Goal: Task Accomplishment & Management: Manage account settings

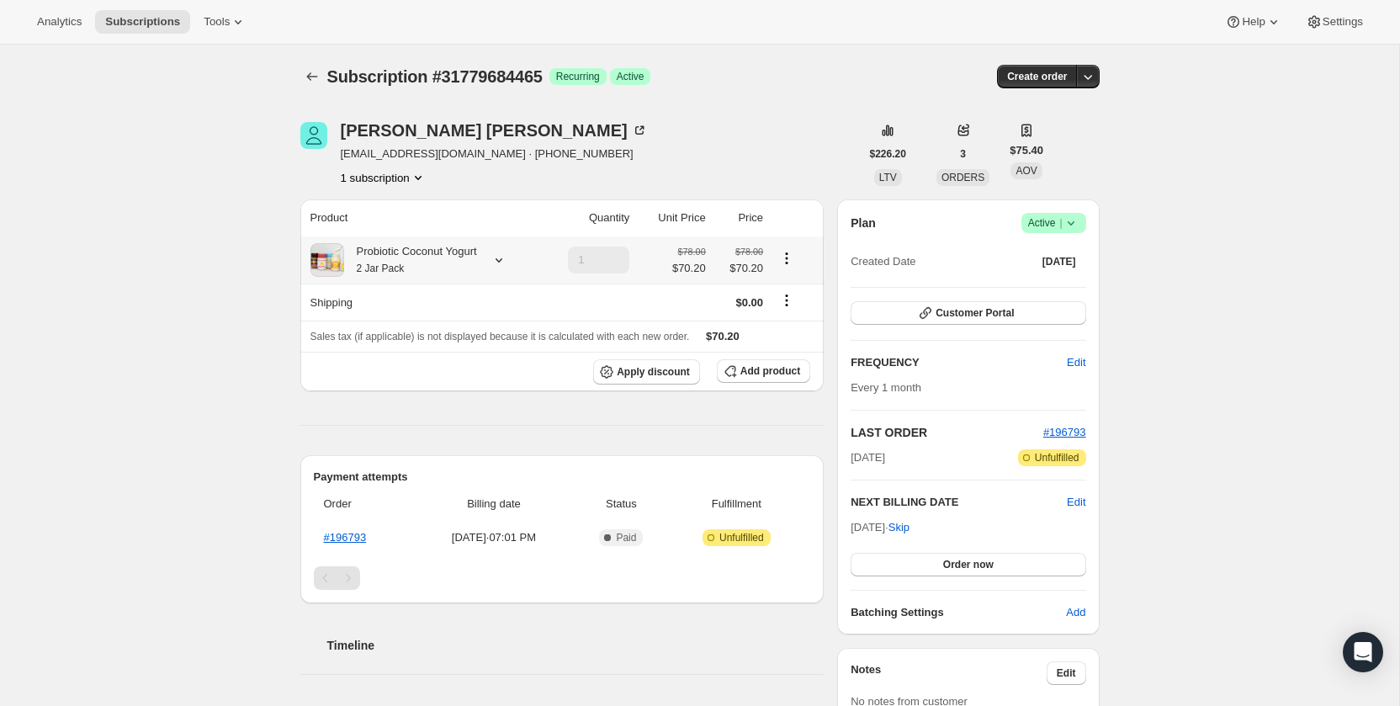
drag, startPoint x: 364, startPoint y: 258, endPoint x: 362, endPoint y: 268, distance: 9.6
click at [362, 268] on small "2 Jar Pack" at bounding box center [381, 269] width 48 height 12
click at [221, 219] on div "Subscription #31779684465. This page is ready Subscription #31779684465 Success…" at bounding box center [699, 614] width 1399 height 1139
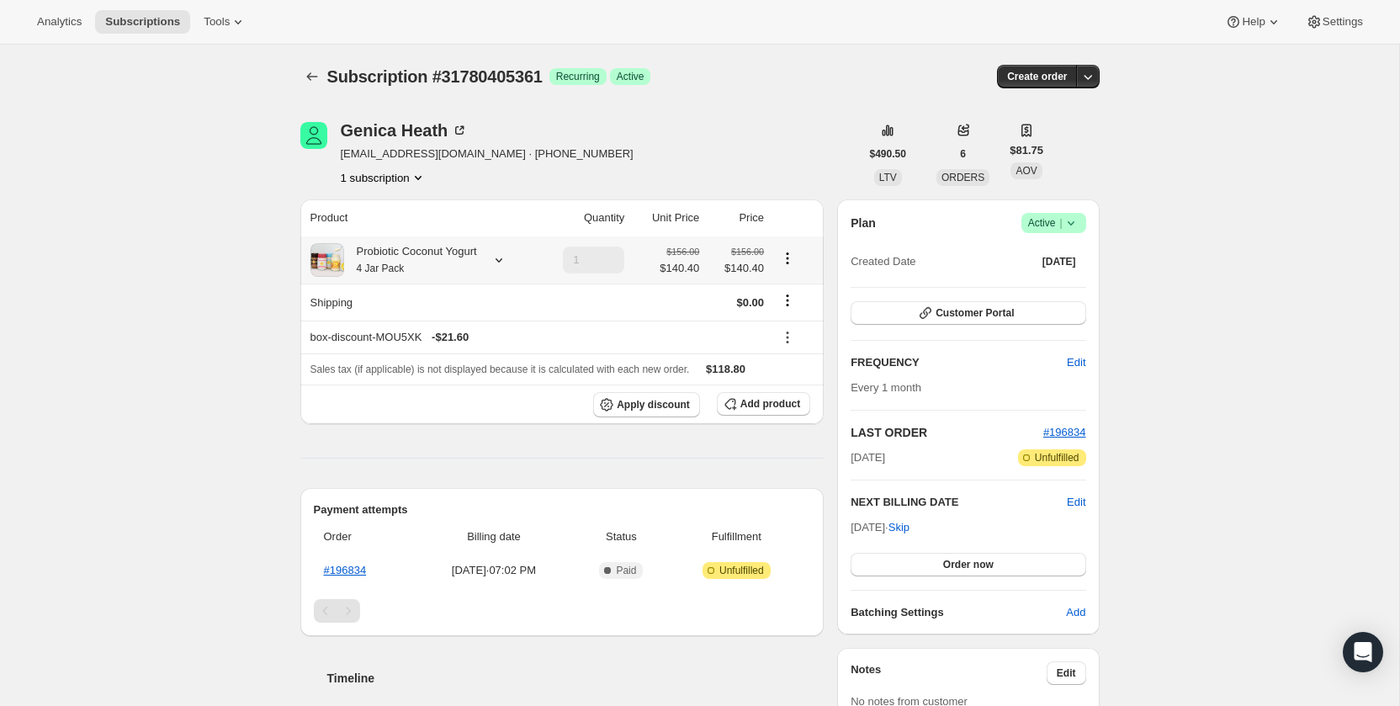
click at [385, 249] on div "Probiotic Coconut Yogurt 4 Jar Pack" at bounding box center [410, 260] width 133 height 34
click at [416, 429] on span "Edit box" at bounding box center [412, 428] width 40 height 13
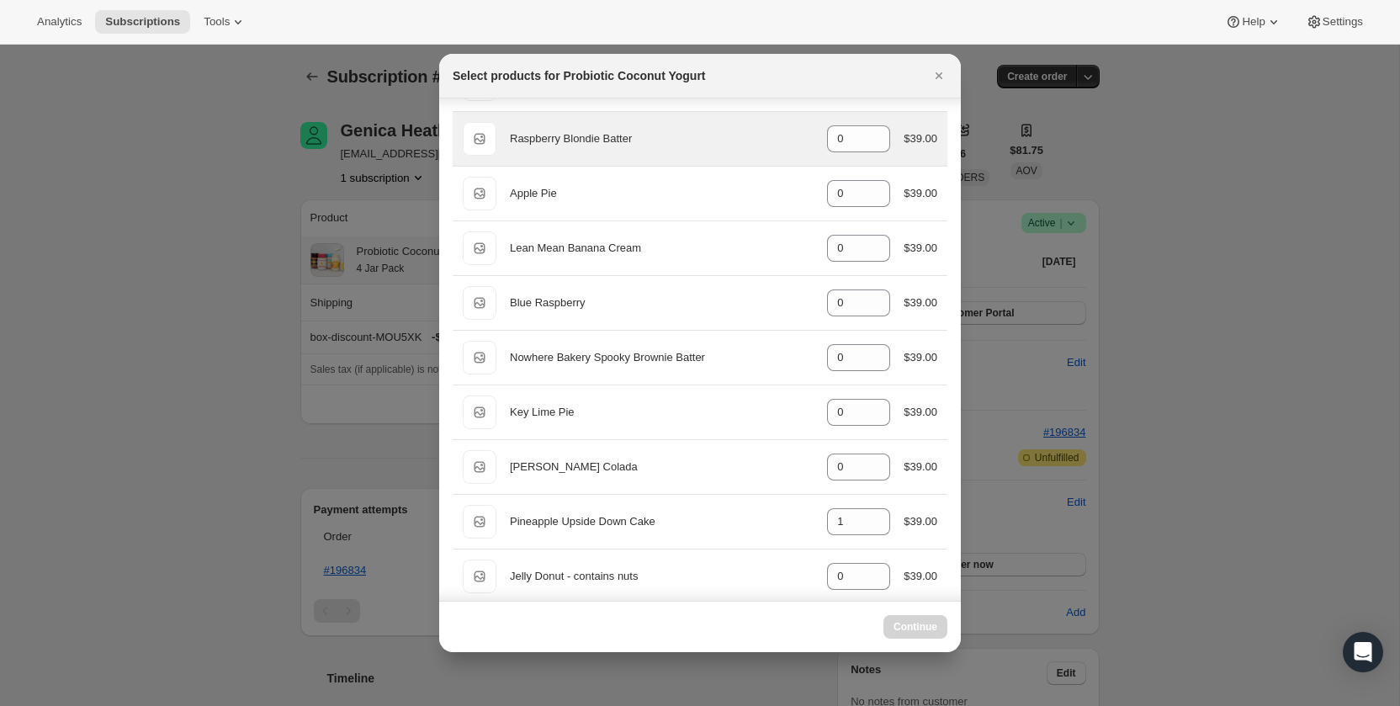
scroll to position [569, 0]
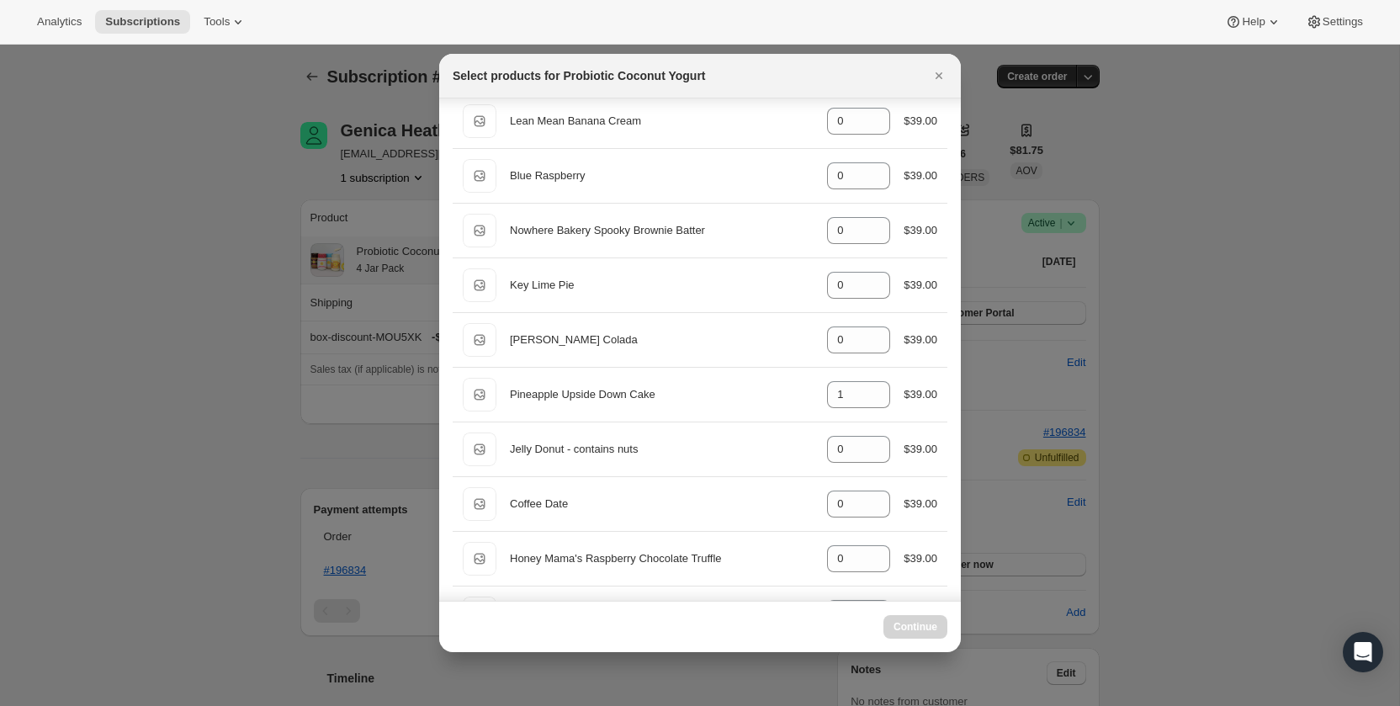
select select "gid://shopify/ProductVariant/40210939641969"
click at [207, 321] on div at bounding box center [700, 353] width 1400 height 706
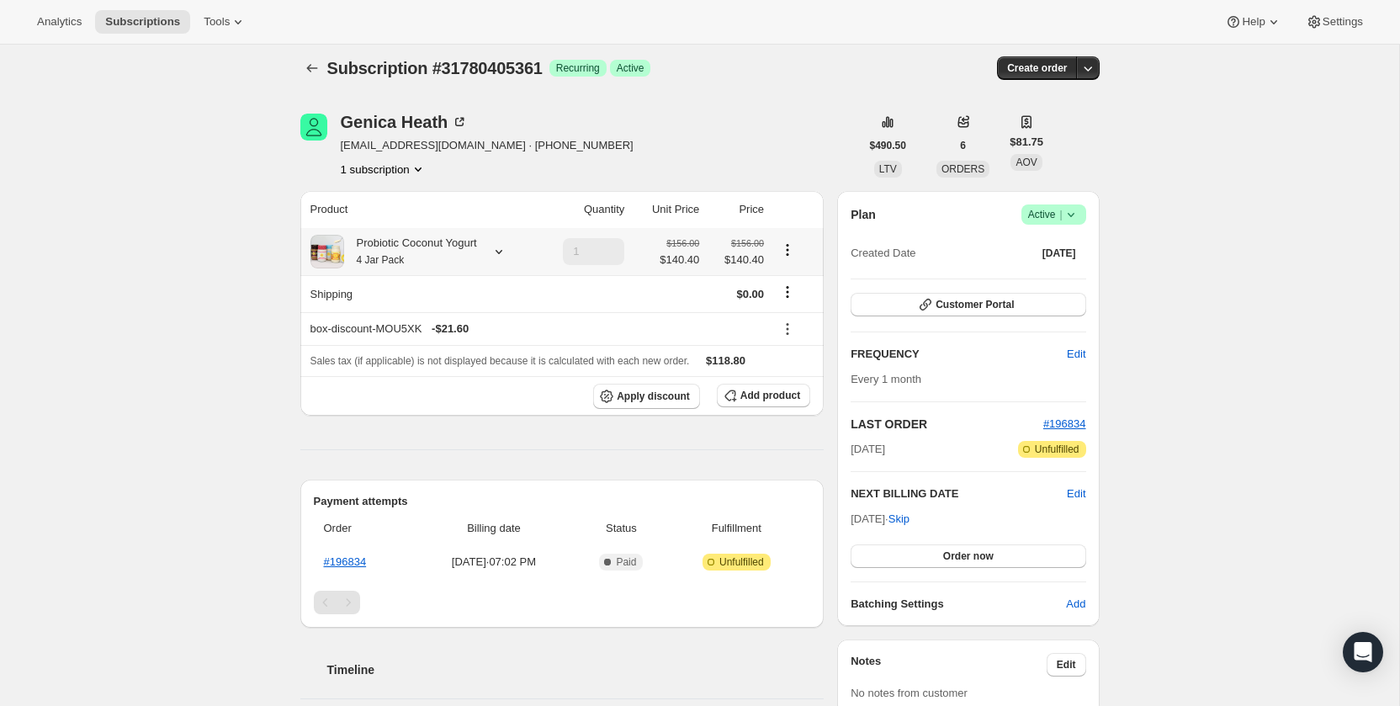
scroll to position [0, 0]
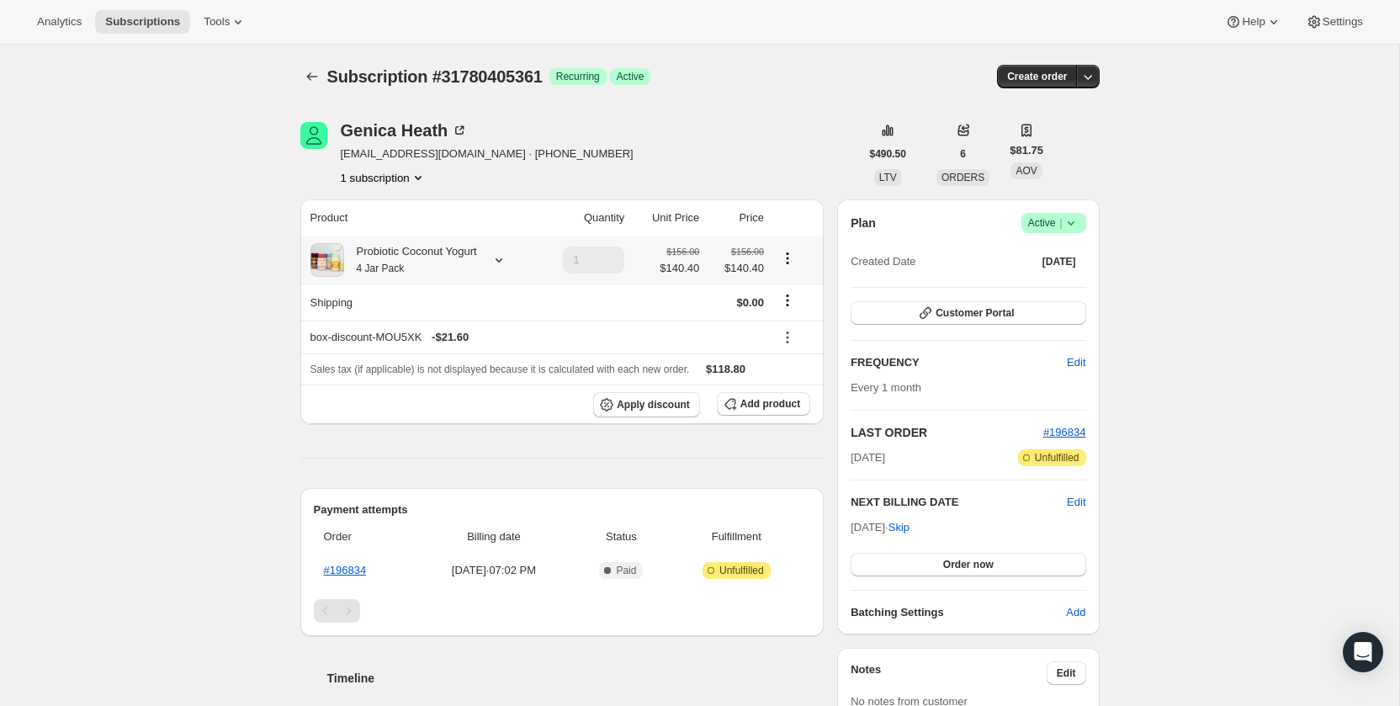
click at [395, 269] on small "4 Jar Pack" at bounding box center [381, 269] width 48 height 12
click at [434, 421] on button "Edit box" at bounding box center [412, 429] width 198 height 24
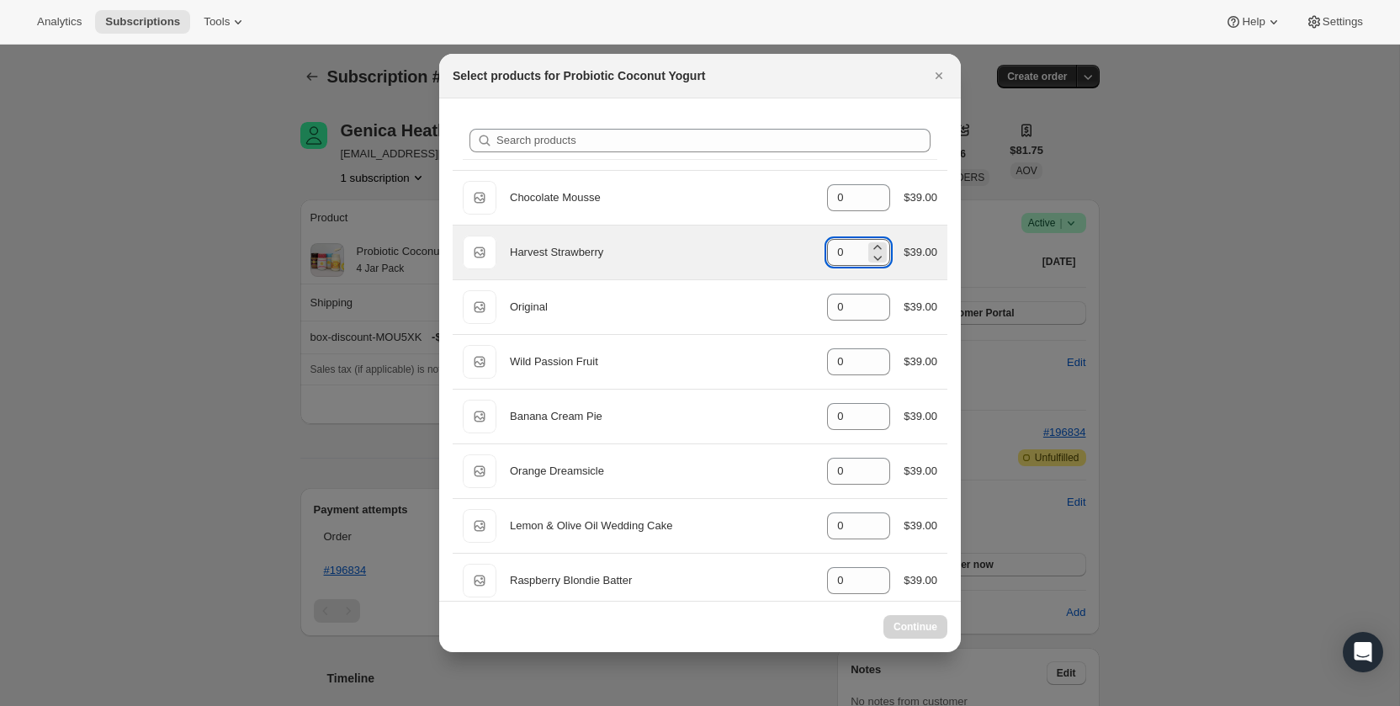
drag, startPoint x: 845, startPoint y: 248, endPoint x: 830, endPoint y: 248, distance: 14.3
click at [830, 248] on input "0" at bounding box center [846, 252] width 38 height 27
type input "0"
select select "gid://shopify/ProductVariant/40210939641969"
drag, startPoint x: 825, startPoint y: 250, endPoint x: 805, endPoint y: 248, distance: 19.4
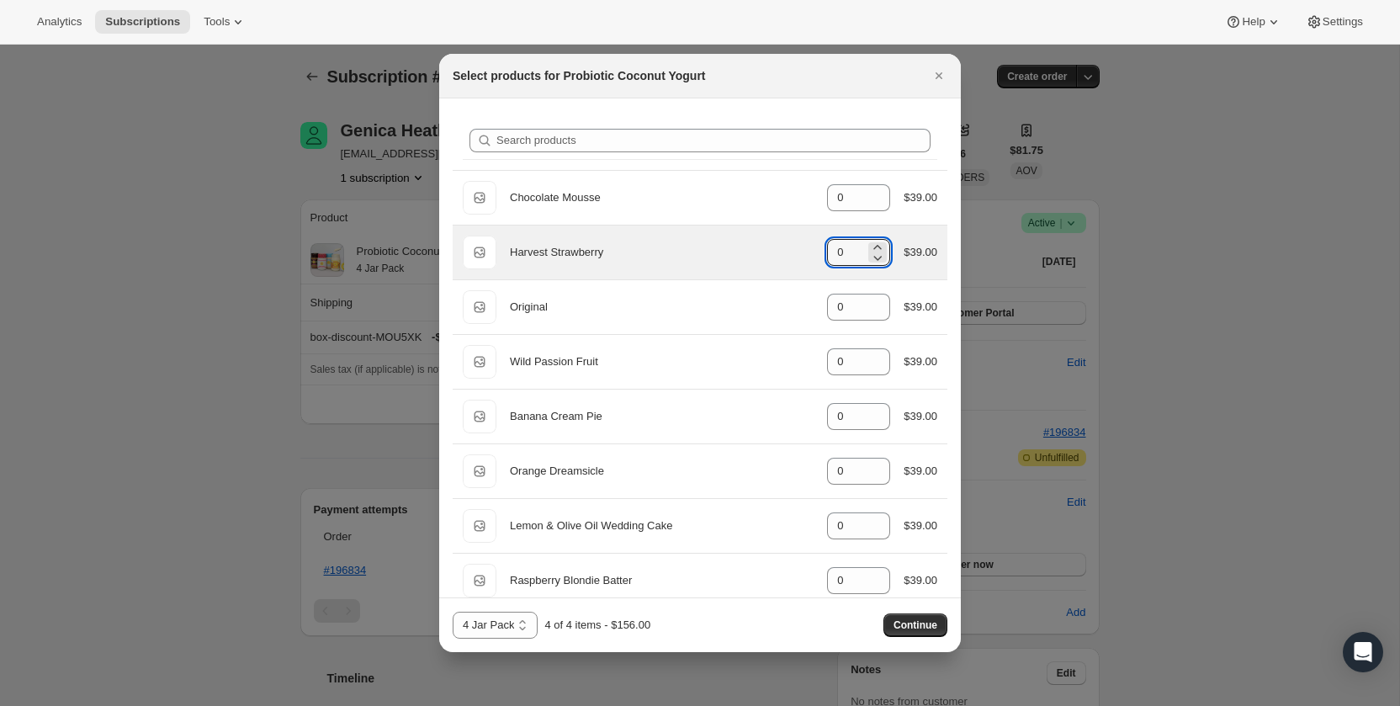
click at [805, 248] on div "Default Title Harvest Strawberry gid://shopify/ProductVariant/40213124546673 0 …" at bounding box center [700, 253] width 475 height 34
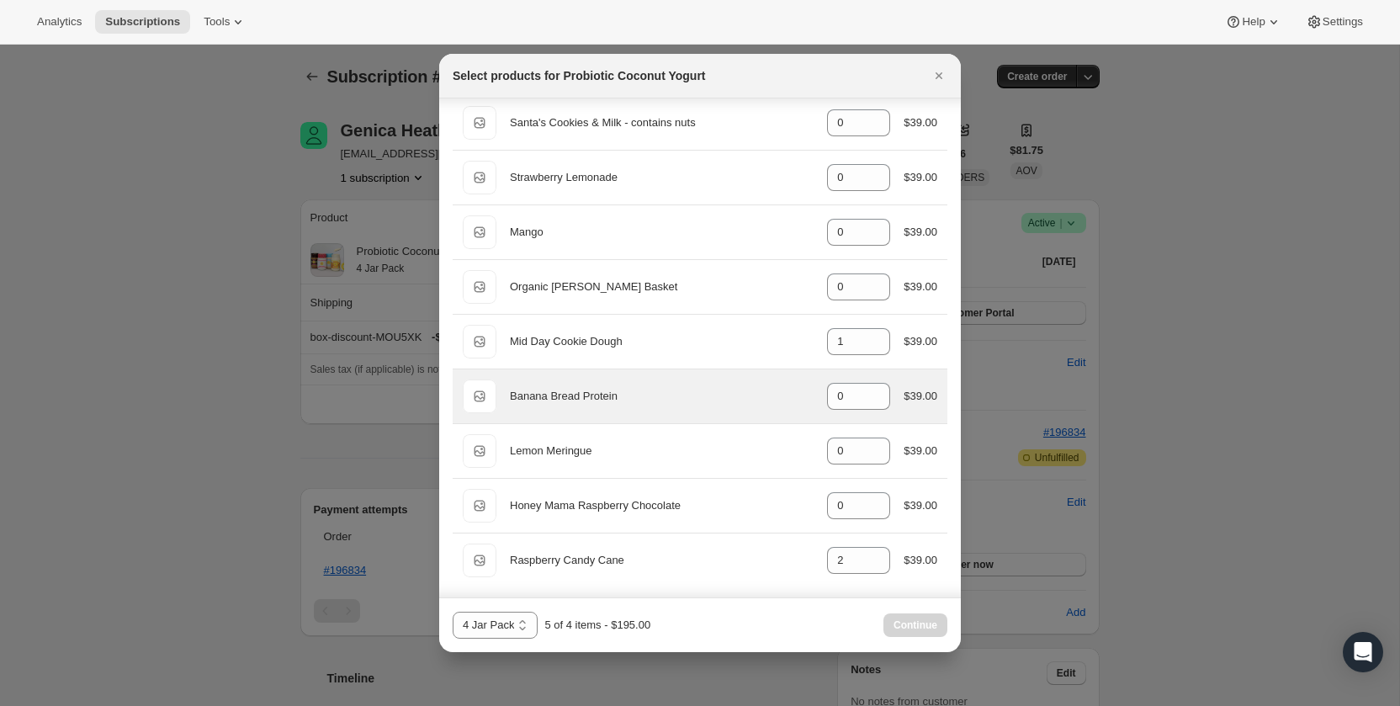
scroll to position [1281, 0]
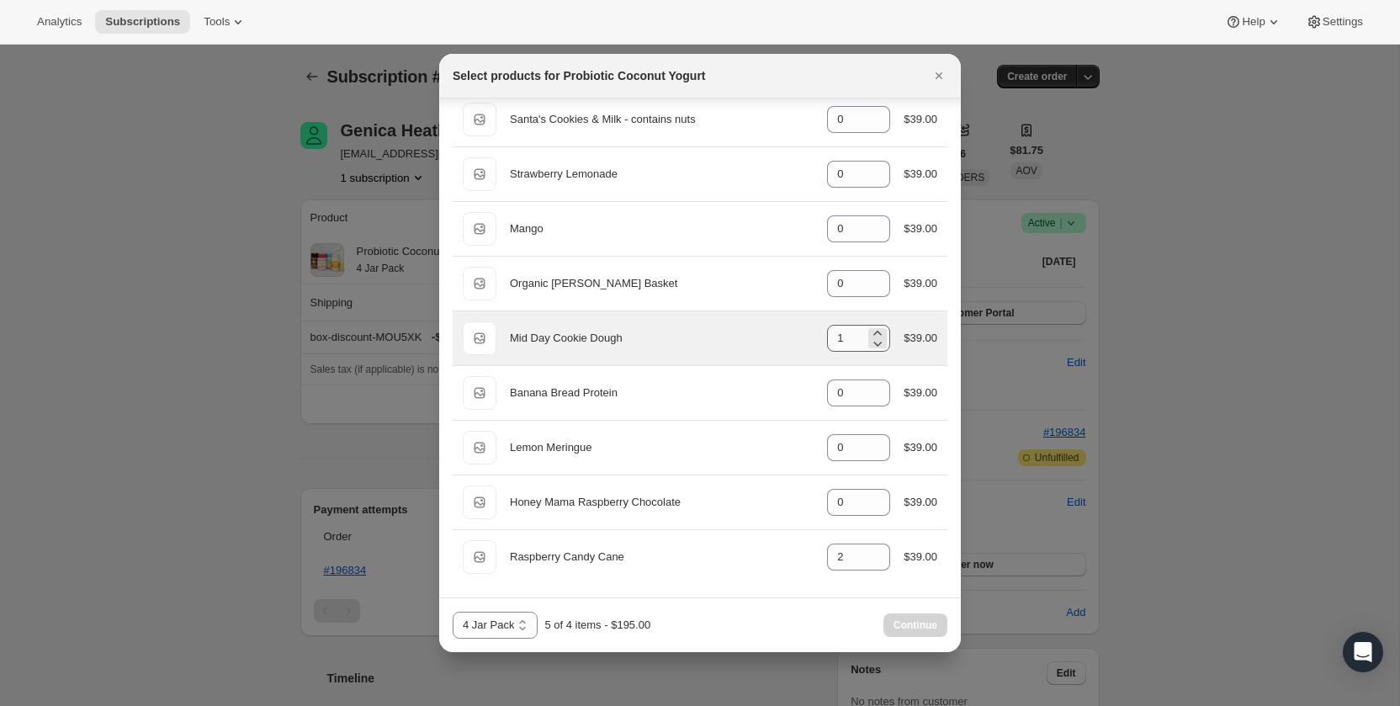
type input "1"
drag, startPoint x: 846, startPoint y: 337, endPoint x: 833, endPoint y: 335, distance: 12.7
click at [833, 337] on input "1" at bounding box center [846, 338] width 38 height 27
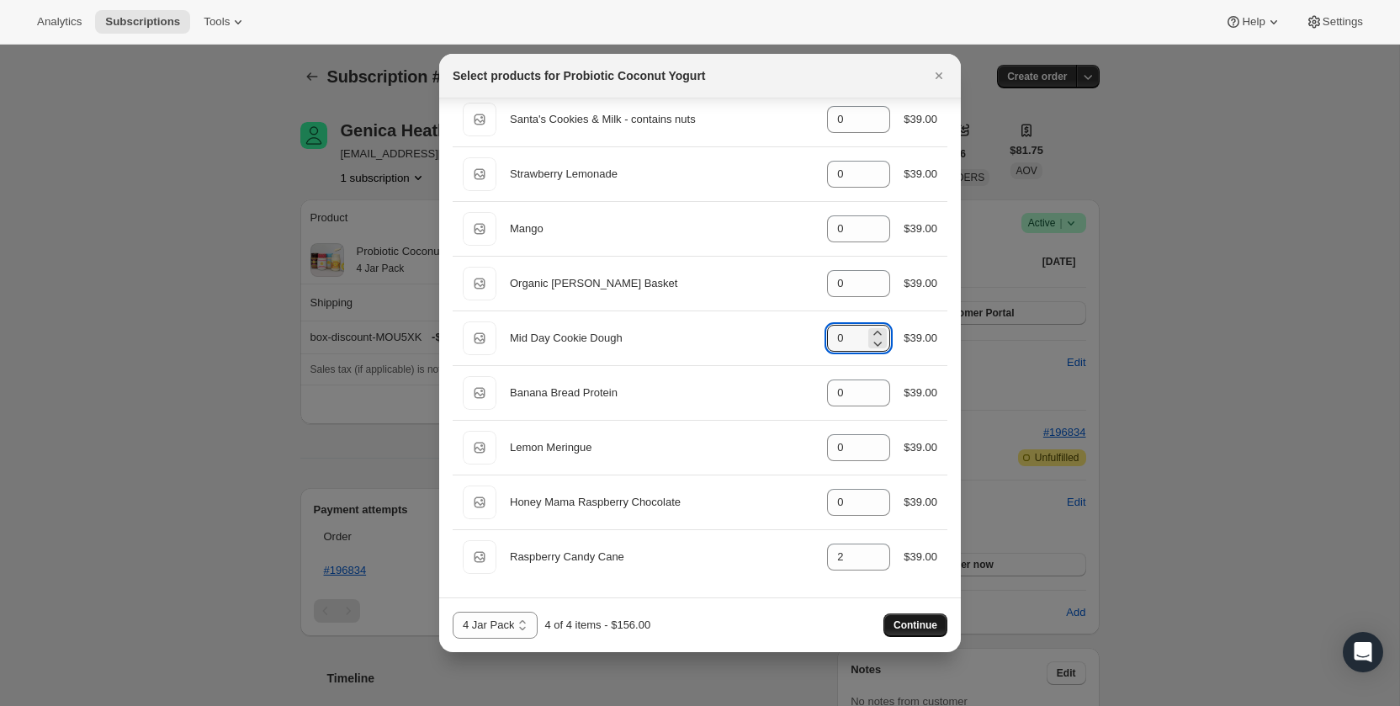
type input "0"
click at [899, 622] on span "Continue" at bounding box center [916, 624] width 44 height 13
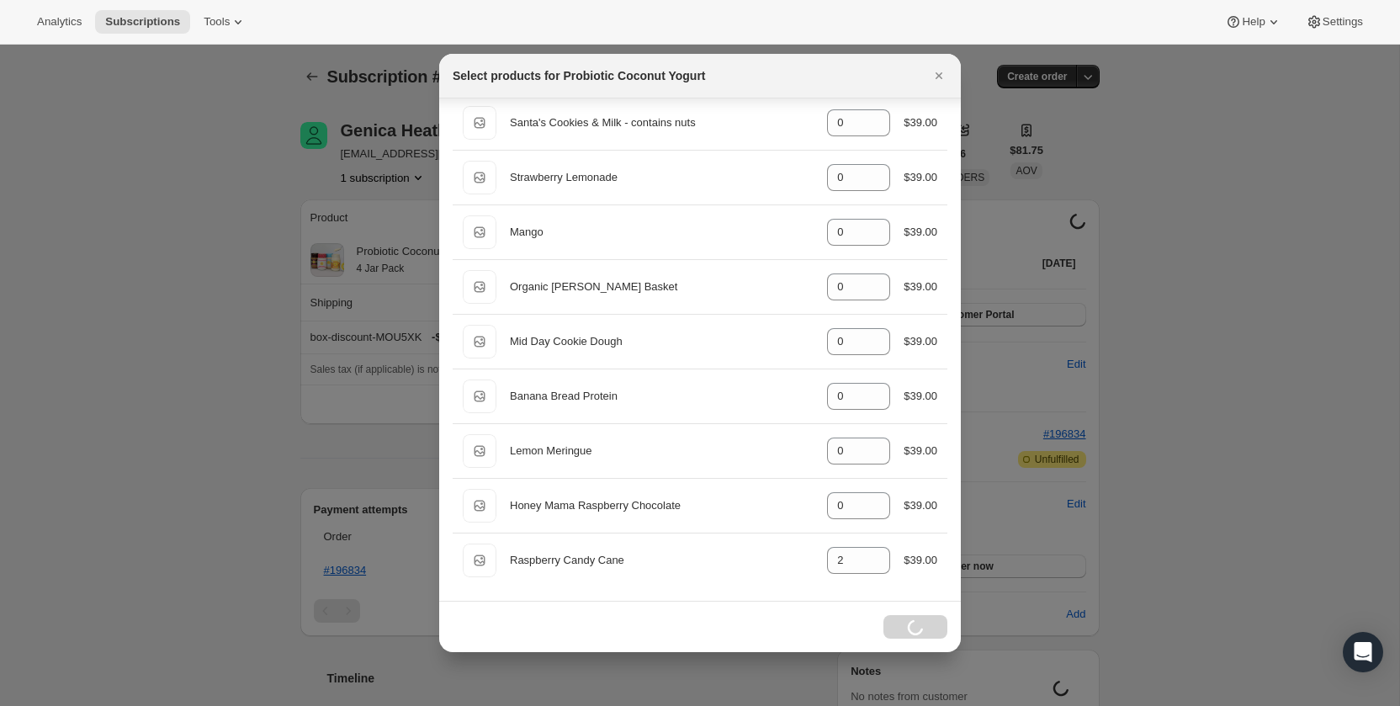
scroll to position [1278, 0]
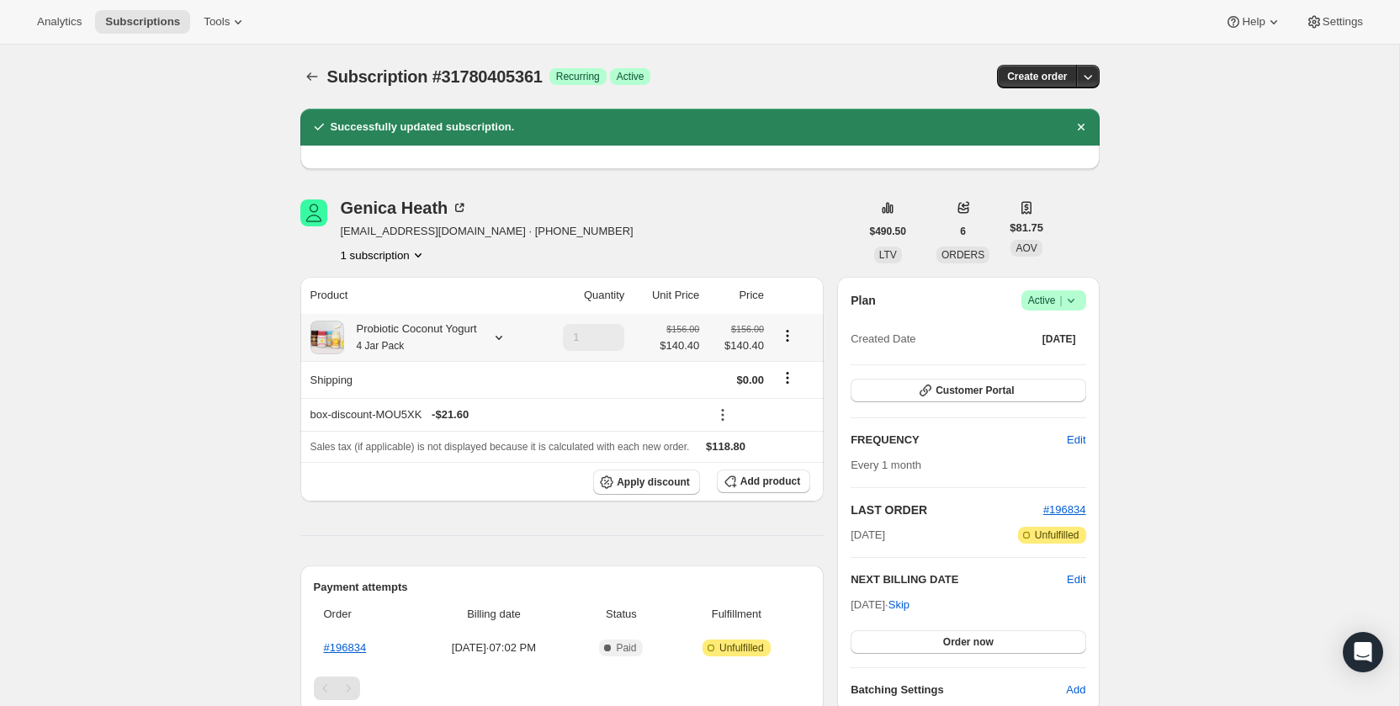
click at [366, 336] on div "Probiotic Coconut Yogurt 4 Jar Pack" at bounding box center [410, 338] width 133 height 34
click at [186, 289] on div "Subscription #31780405361. This page is ready Subscription #31780405361 Success…" at bounding box center [699, 653] width 1399 height 1217
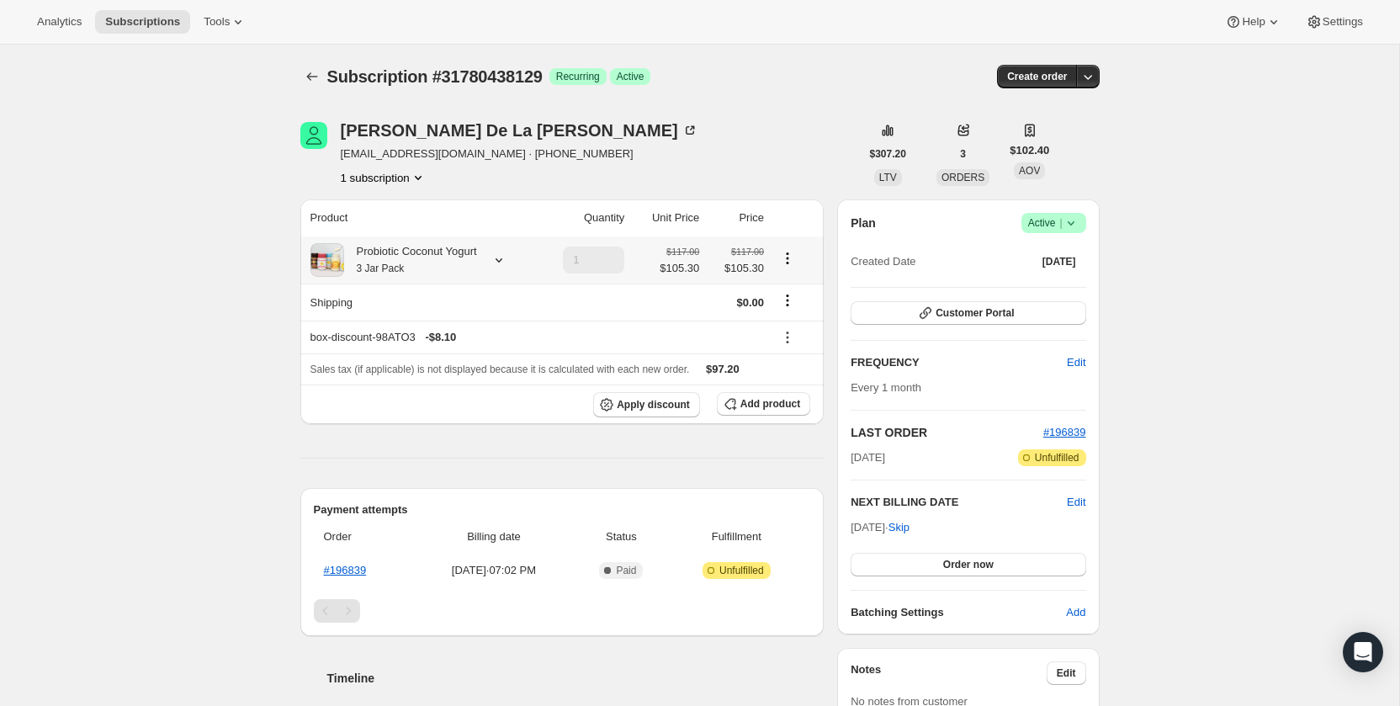
click at [389, 251] on div "Probiotic Coconut Yogurt 3 Jar Pack" at bounding box center [410, 260] width 133 height 34
click at [257, 233] on div "Subscription #31780438129. This page is ready Subscription #31780438129 Success…" at bounding box center [699, 614] width 1399 height 1139
click at [486, 269] on div "Probiotic Coconut Yogurt 3 Jar Pack" at bounding box center [420, 260] width 221 height 34
click at [507, 259] on icon at bounding box center [499, 260] width 17 height 17
click at [436, 365] on button "Edit box" at bounding box center [412, 364] width 165 height 24
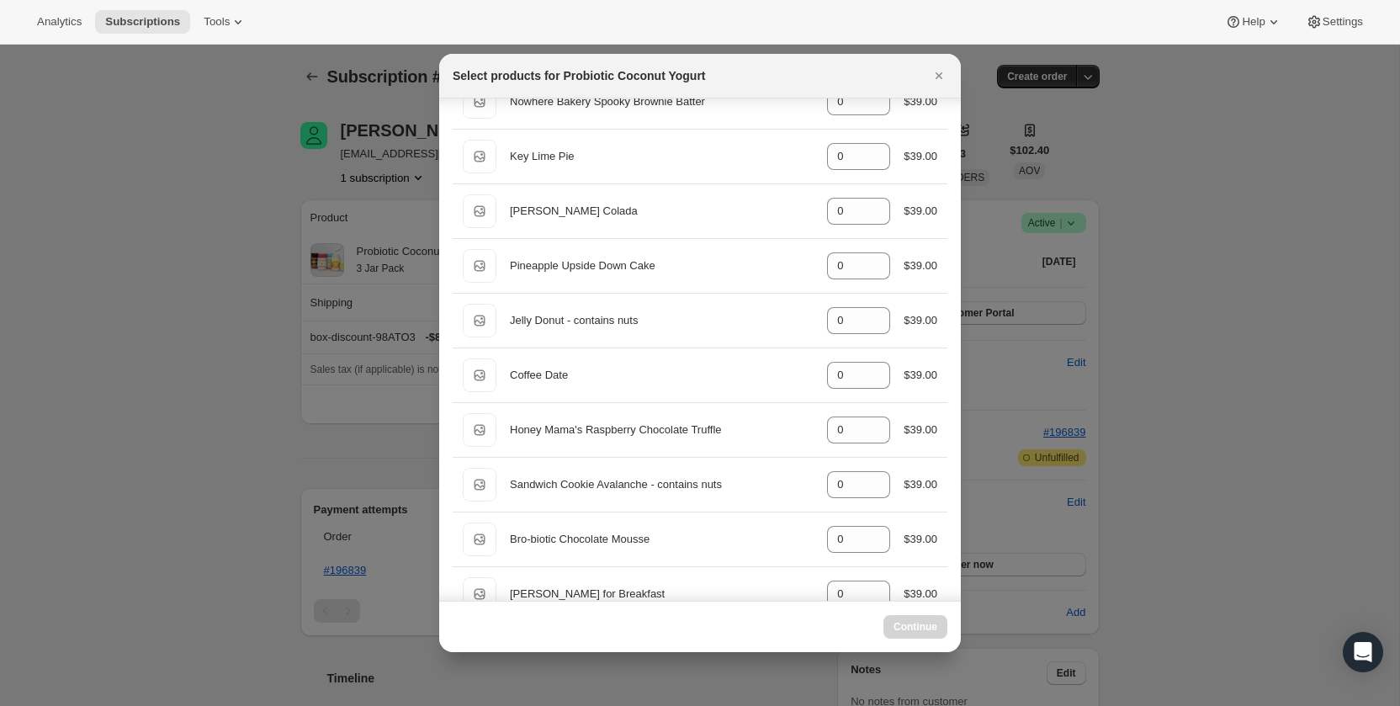
scroll to position [704, 0]
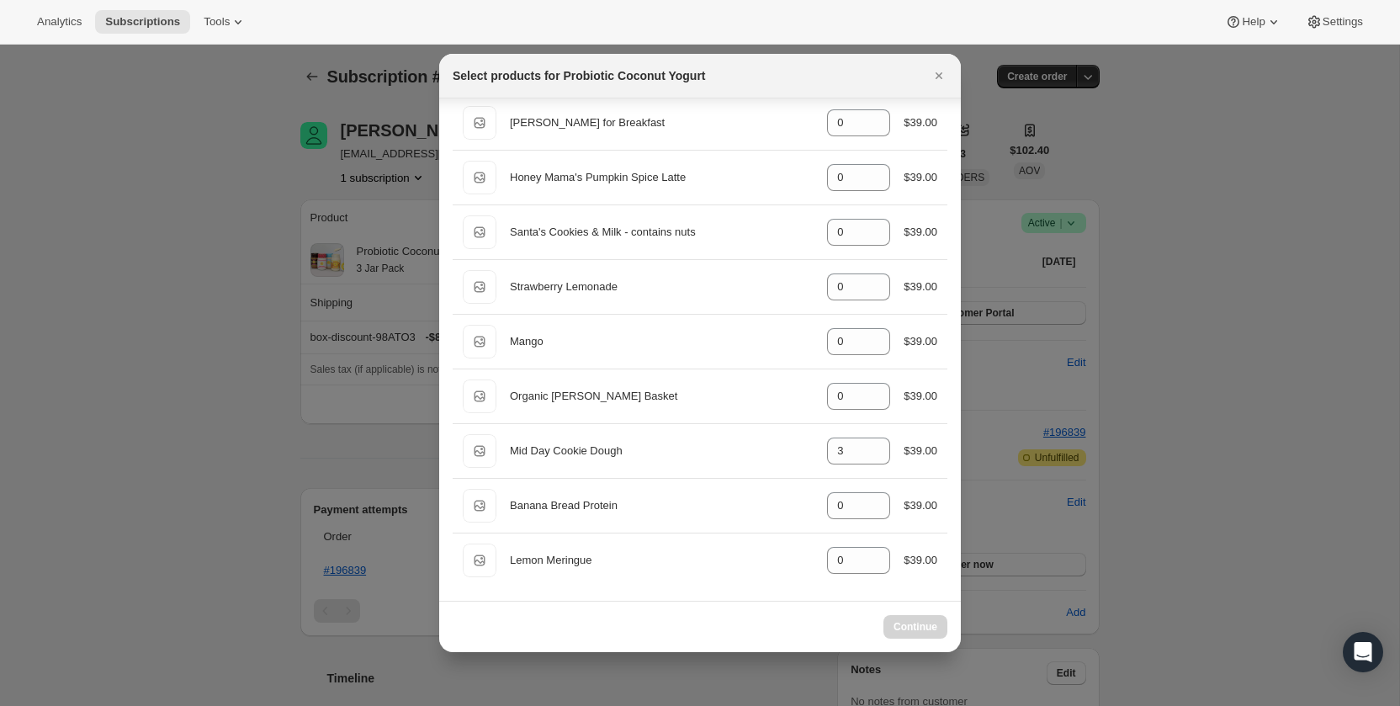
select select "gid://shopify/ProductVariant/40210939609201"
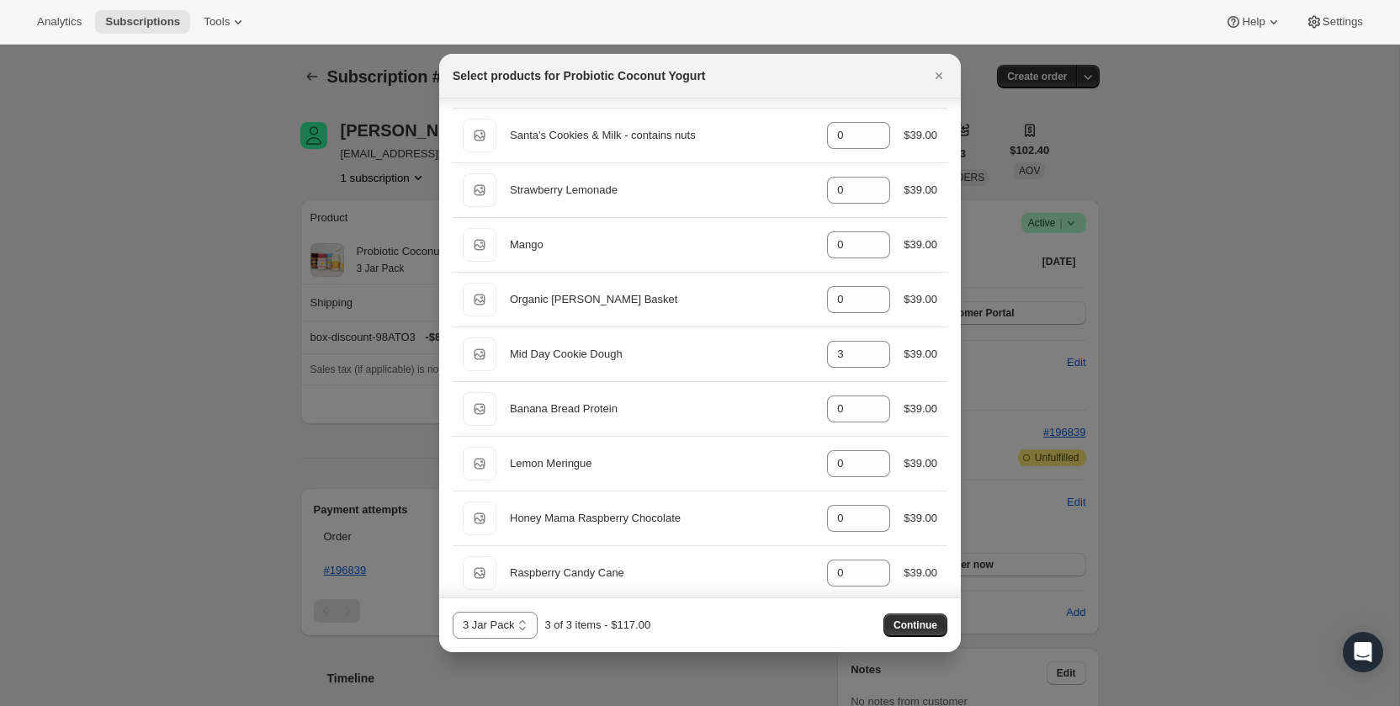
scroll to position [1281, 0]
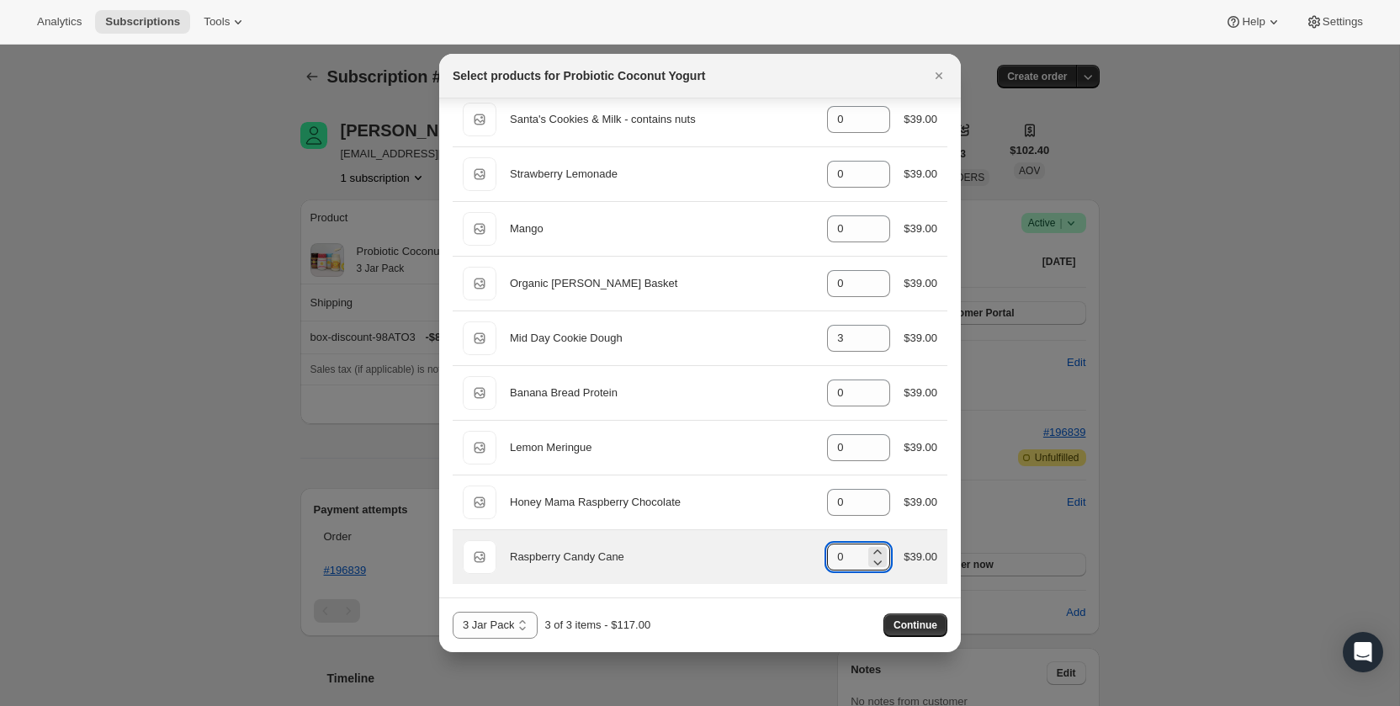
click at [822, 561] on div "Default Title Raspberry Candy Cane gid://shopify/ProductVariant/42466862399601 …" at bounding box center [700, 557] width 475 height 34
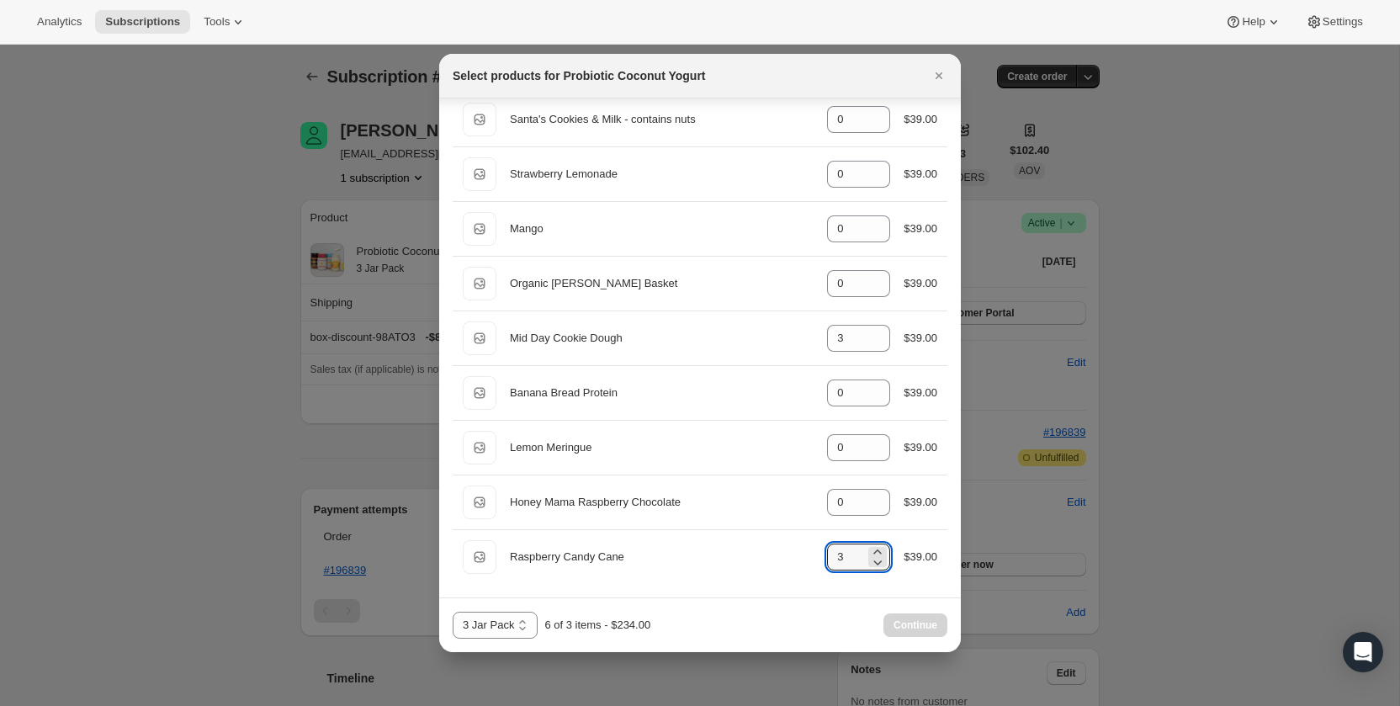
type input "3"
click at [830, 602] on div "2 Jar Pack 3 Jar Pack 4 Jar Pack 3 Jar Pack 6 of 3 items - $234.00 Continue" at bounding box center [700, 624] width 522 height 55
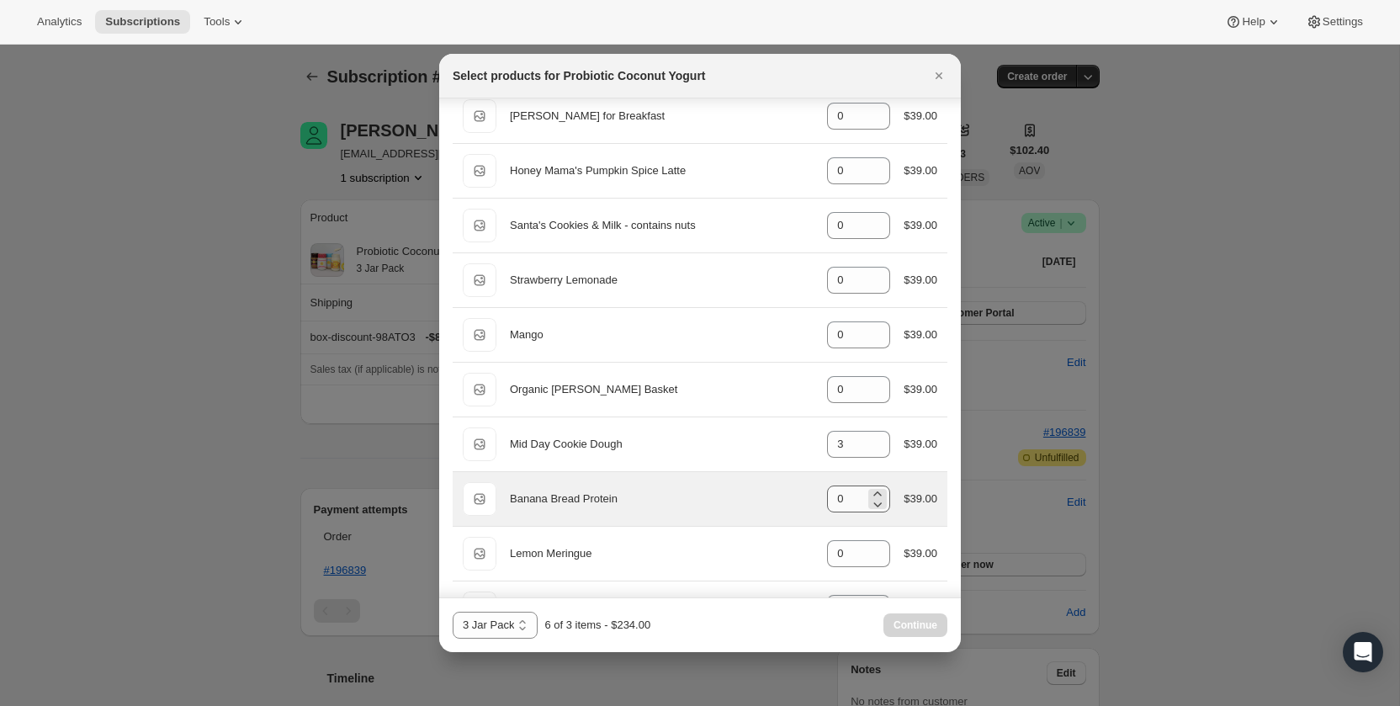
scroll to position [1174, 0]
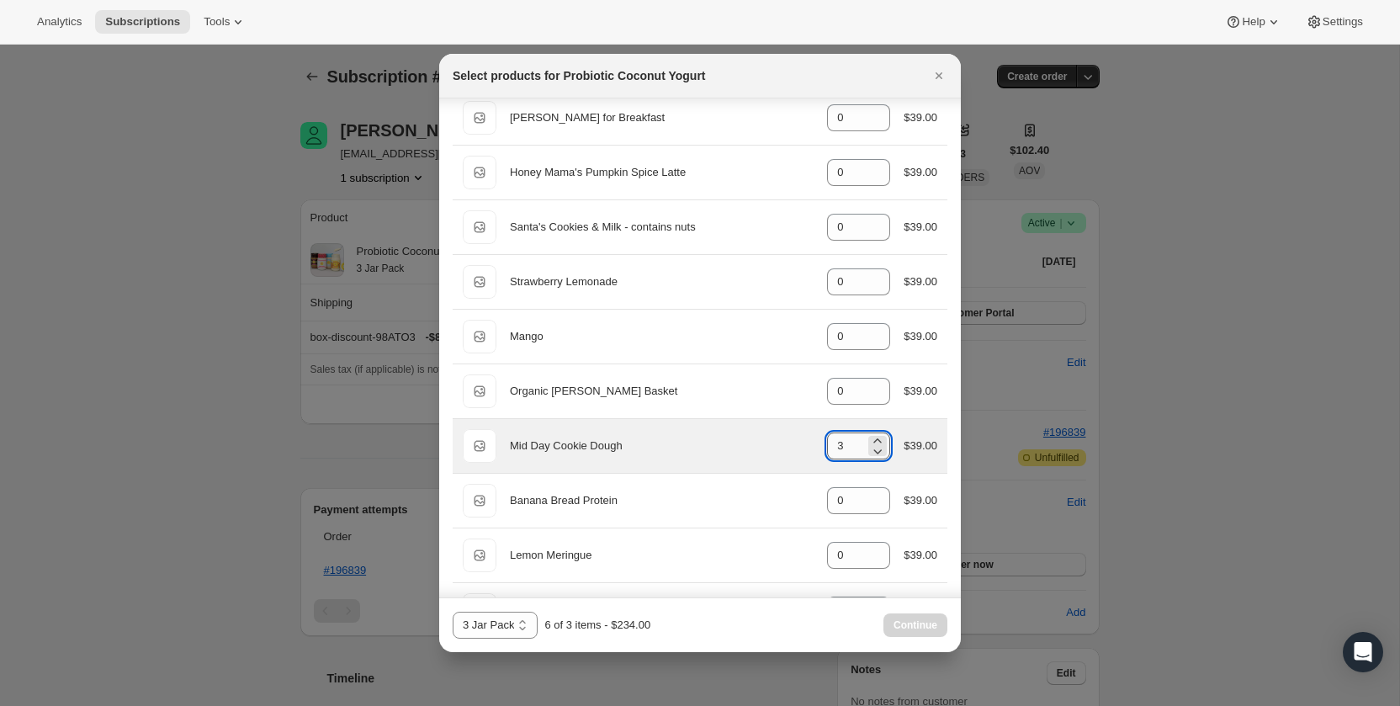
click at [832, 439] on input "3" at bounding box center [846, 445] width 38 height 27
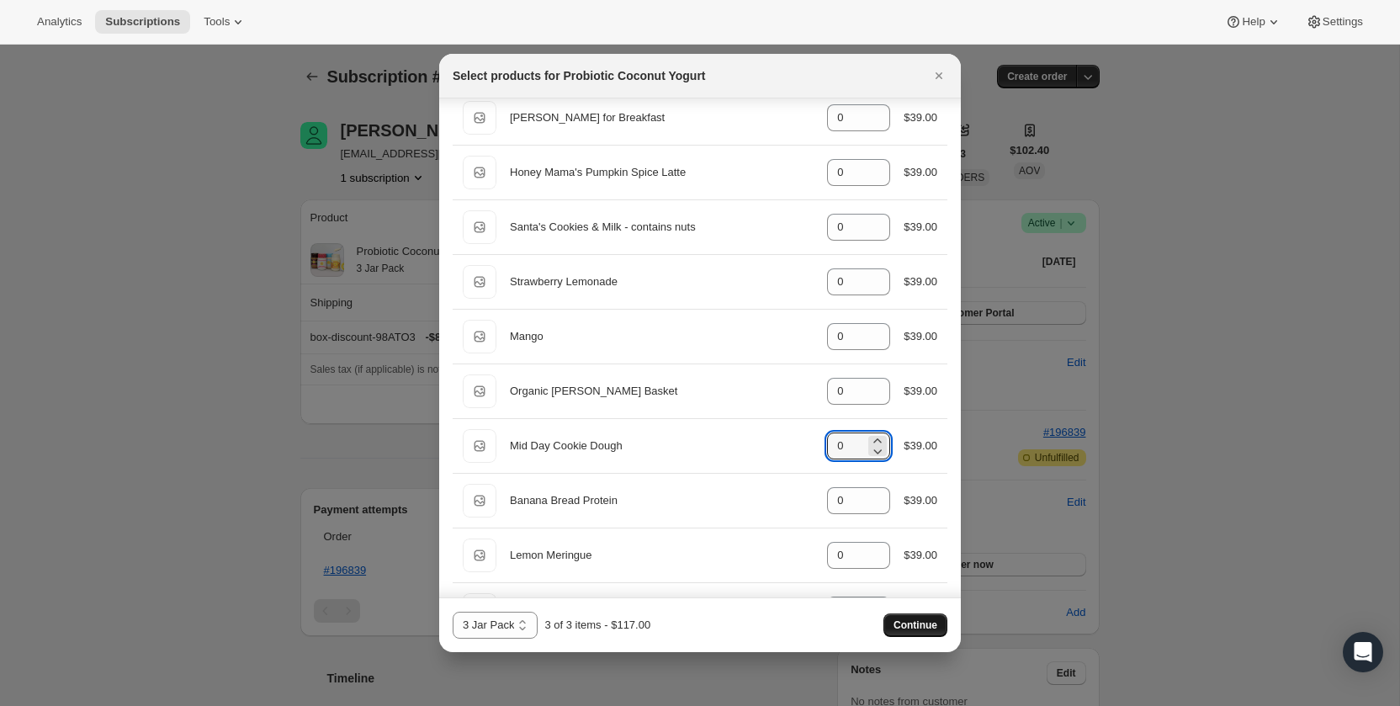
type input "0"
click at [894, 621] on span "Continue" at bounding box center [916, 624] width 44 height 13
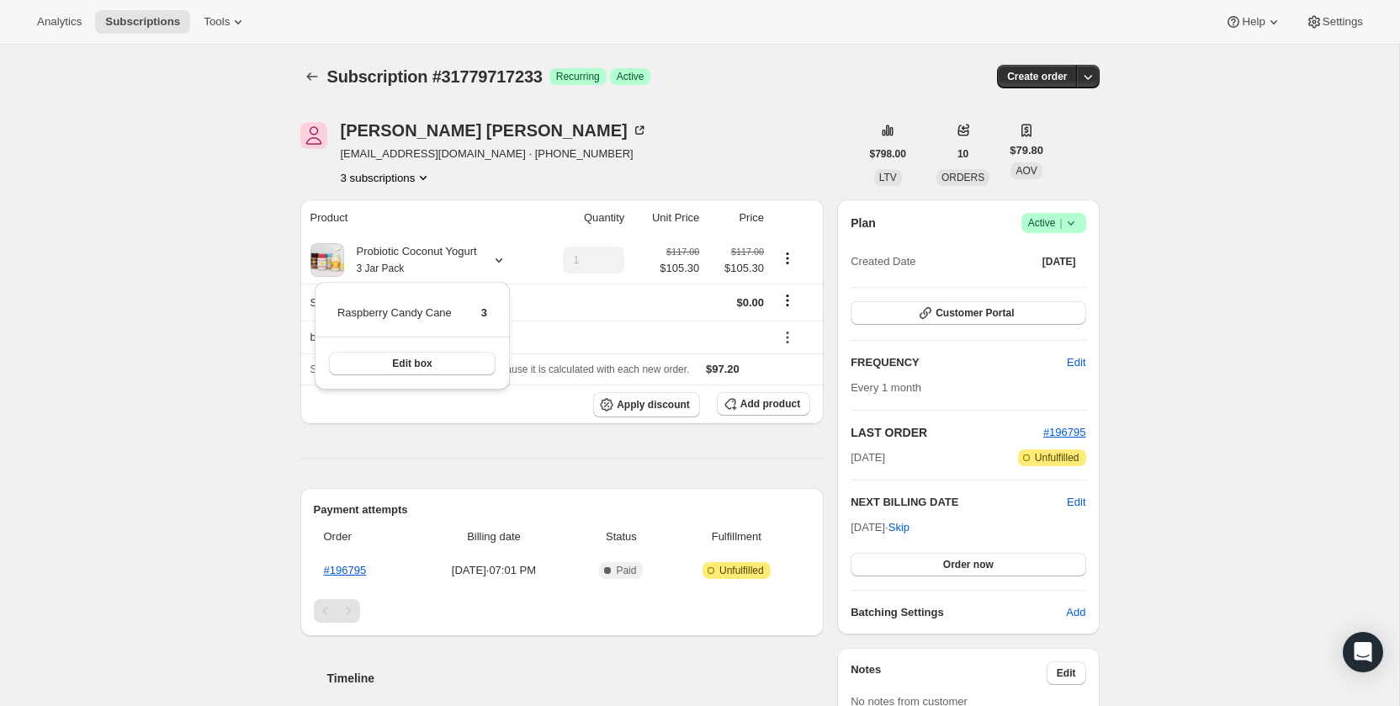
click at [231, 236] on div "Subscription #31779717233. This page is ready Subscription #31779717233 Success…" at bounding box center [699, 614] width 1399 height 1139
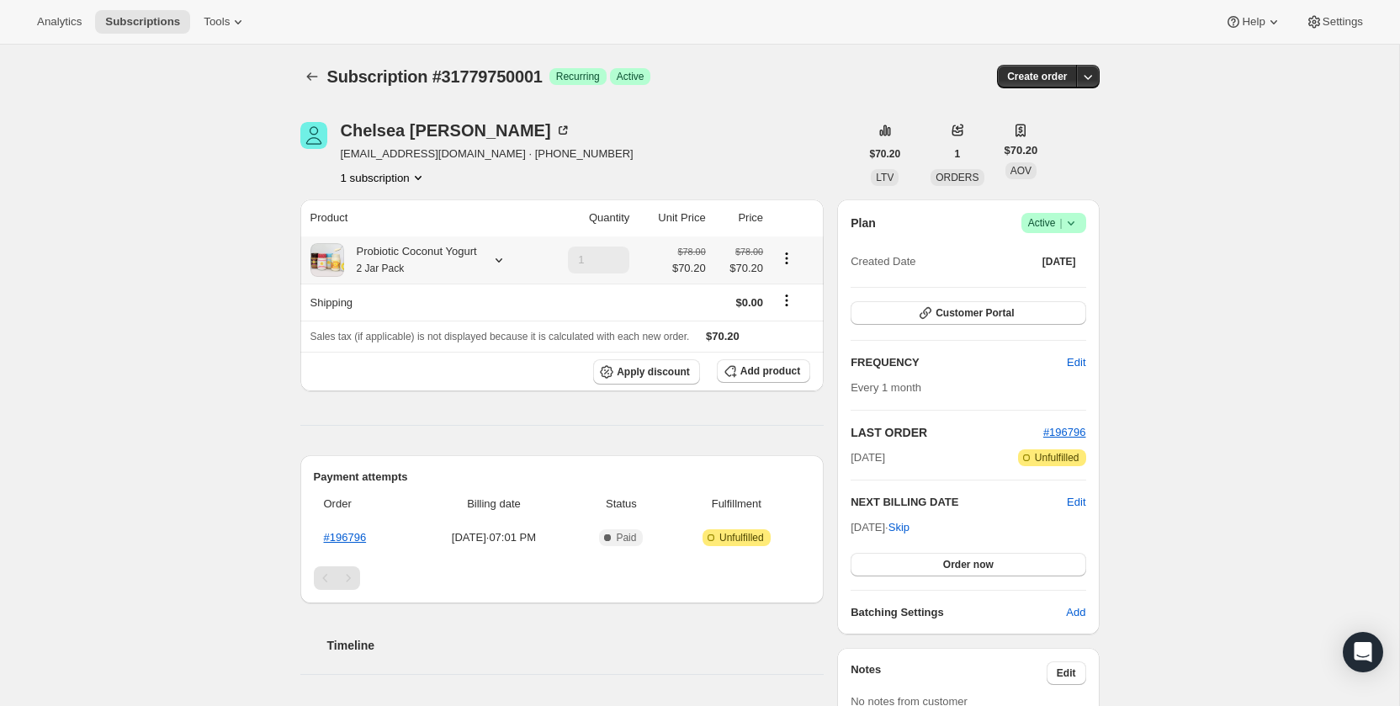
click at [388, 247] on div "Probiotic Coconut Yogurt 2 Jar Pack" at bounding box center [410, 260] width 133 height 34
click at [388, 256] on div "Probiotic Coconut Yogurt 2 Jar Pack" at bounding box center [410, 260] width 133 height 34
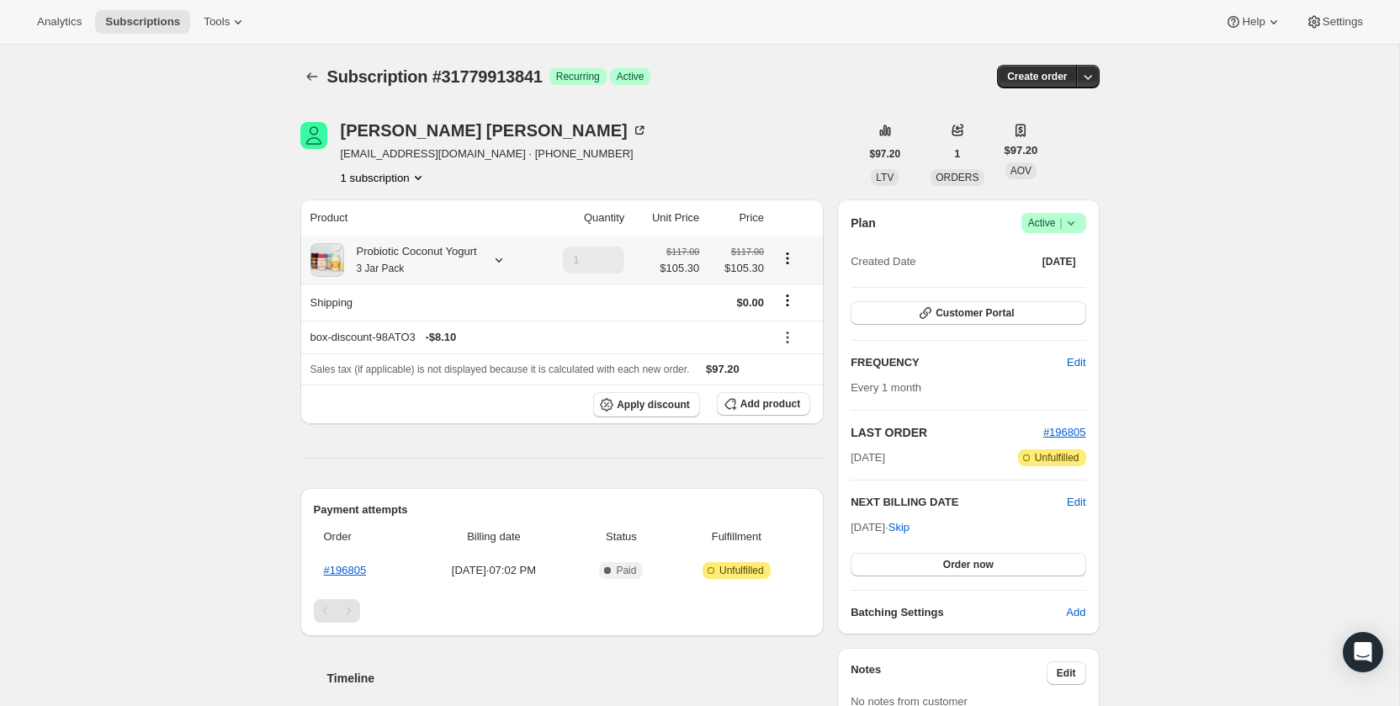
click at [397, 250] on div "Probiotic Coconut Yogurt 3 Jar Pack" at bounding box center [410, 260] width 133 height 34
click at [216, 209] on div "Subscription #31779913841. This page is ready Subscription #31779913841 Success…" at bounding box center [699, 614] width 1399 height 1139
click at [313, 76] on icon "Subscriptions" at bounding box center [312, 76] width 17 height 17
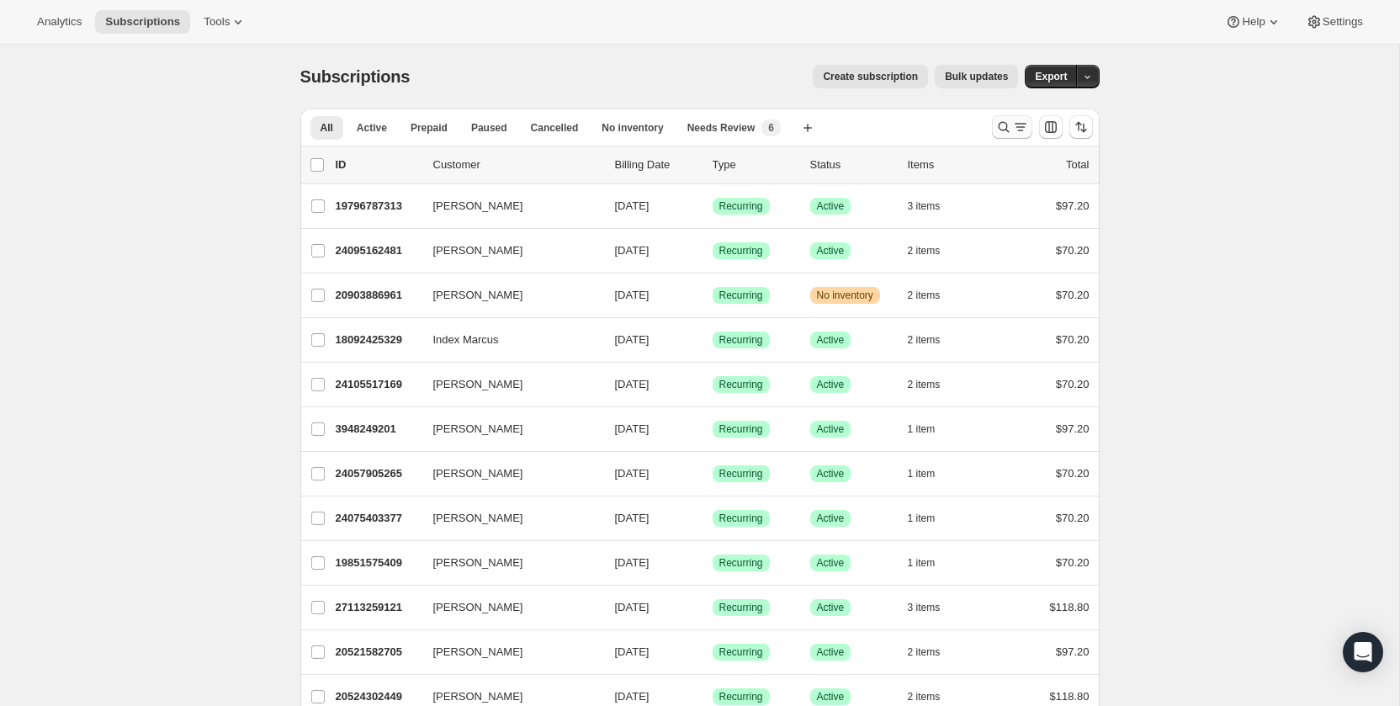
click at [1005, 119] on icon "Search and filter results" at bounding box center [1003, 127] width 17 height 17
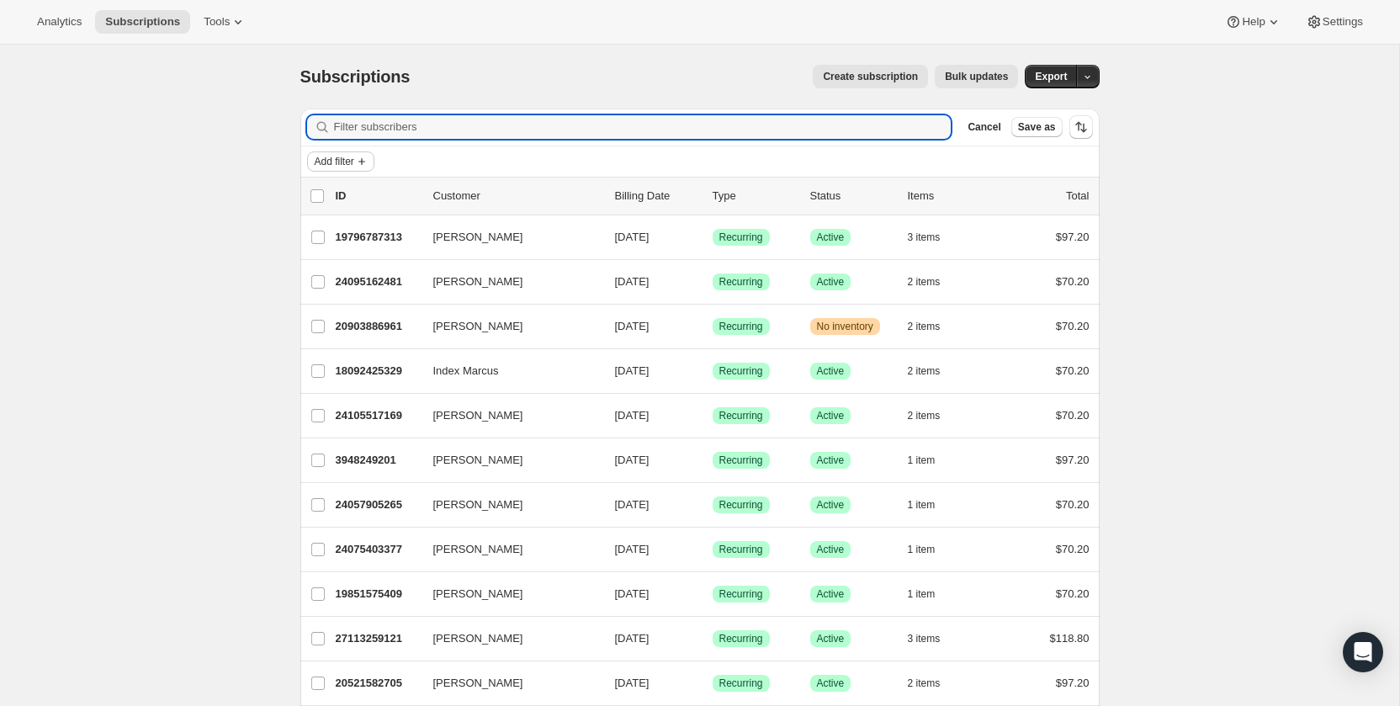
click at [354, 156] on span "Add filter" at bounding box center [335, 161] width 40 height 13
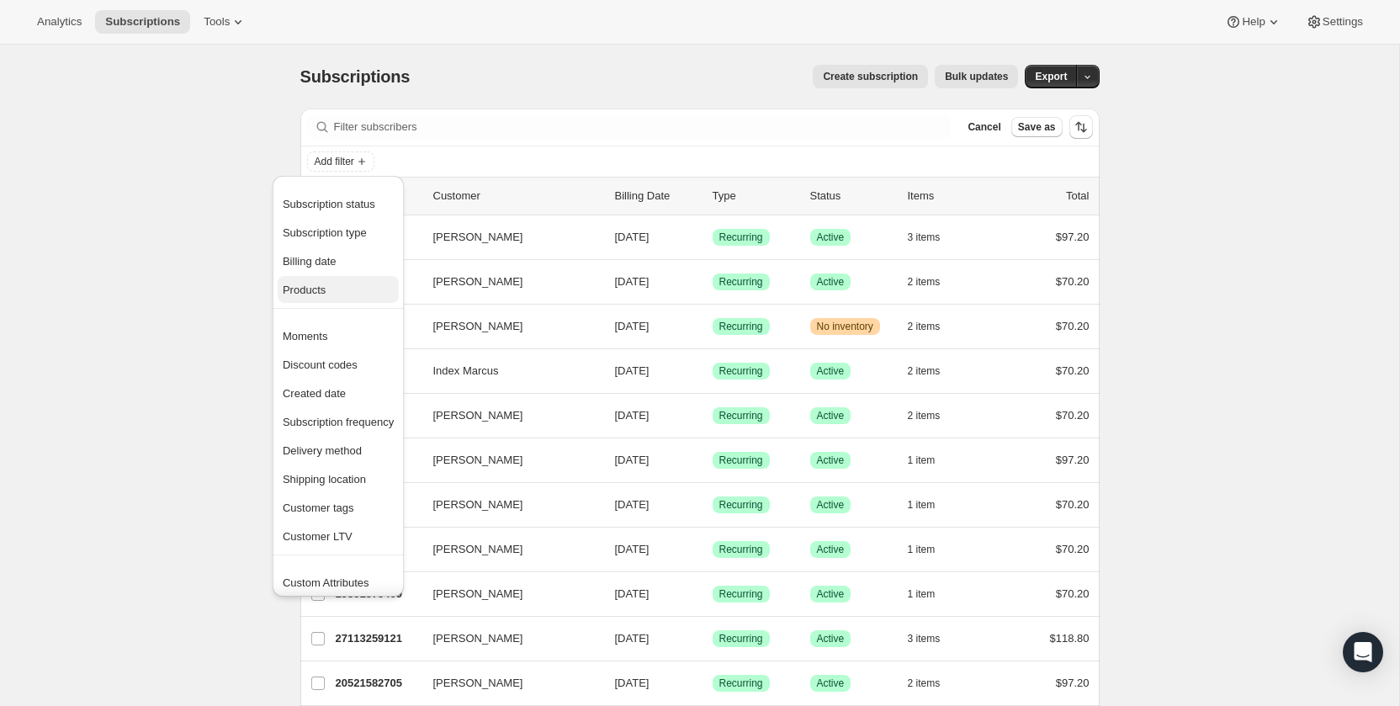
click at [320, 295] on span "Products" at bounding box center [304, 290] width 43 height 13
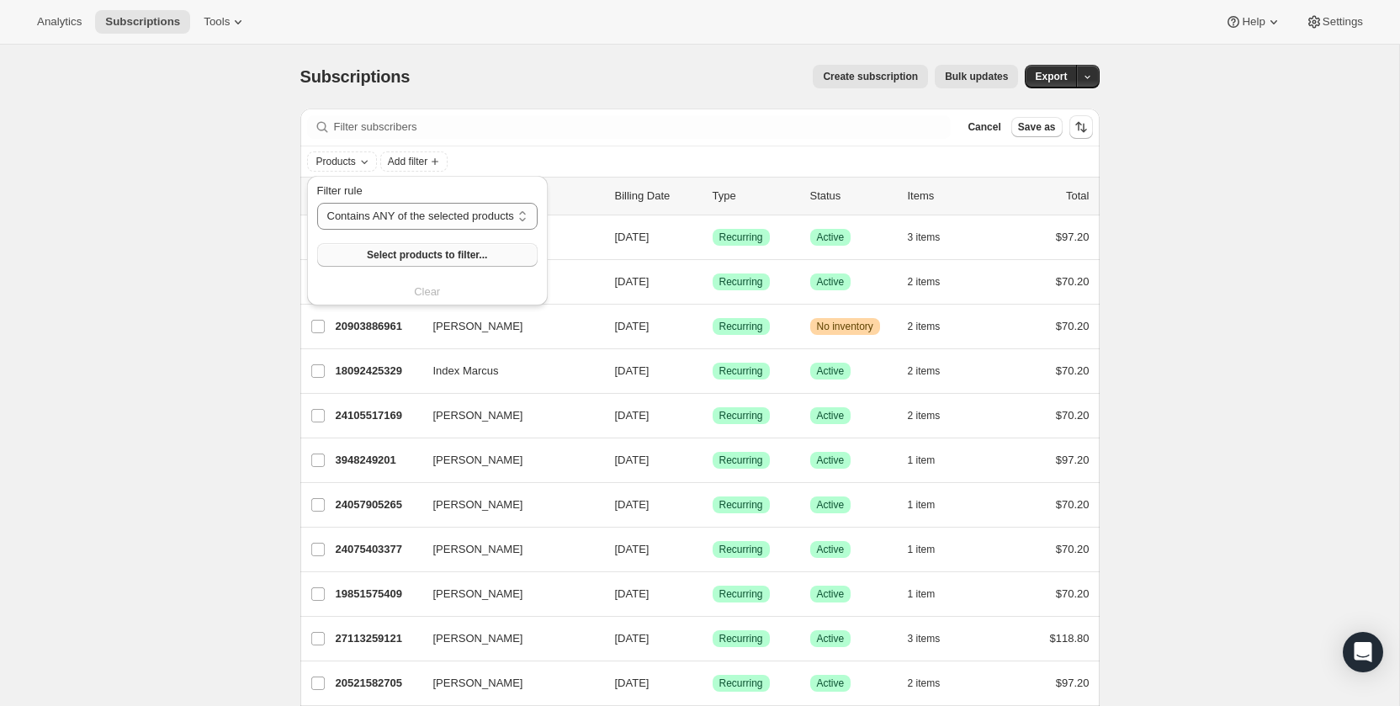
click at [367, 258] on button "Select products to filter..." at bounding box center [427, 255] width 220 height 24
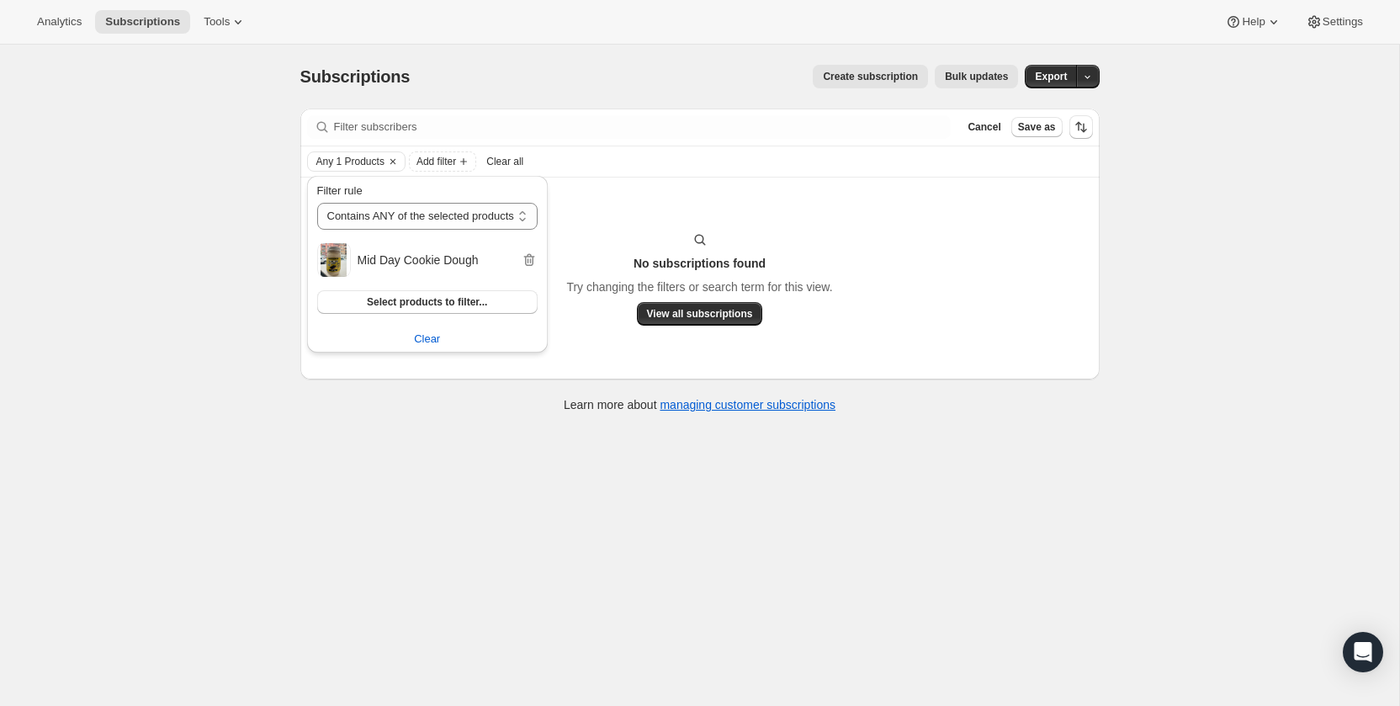
click at [179, 209] on div "Subscriptions. This page is ready Subscriptions Create subscription Bulk update…" at bounding box center [699, 398] width 1399 height 706
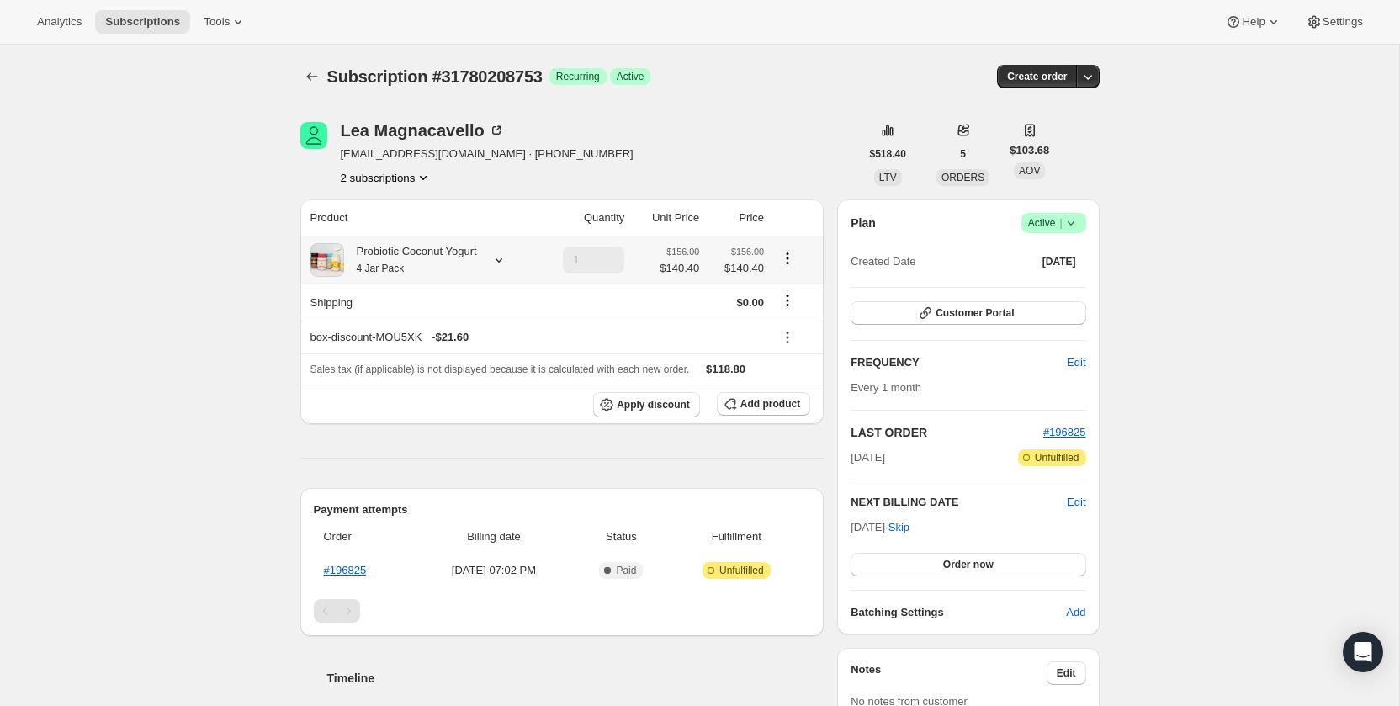
click at [453, 257] on div "Probiotic Coconut Yogurt 4 Jar Pack" at bounding box center [410, 260] width 133 height 34
click at [248, 175] on div "Subscription #31780208753. This page is ready Subscription #31780208753 Success…" at bounding box center [699, 614] width 1399 height 1139
click at [305, 67] on button "Subscriptions" at bounding box center [312, 77] width 24 height 24
click at [427, 254] on div "Probiotic Coconut Yogurt 4 Jar Pack" at bounding box center [410, 260] width 133 height 34
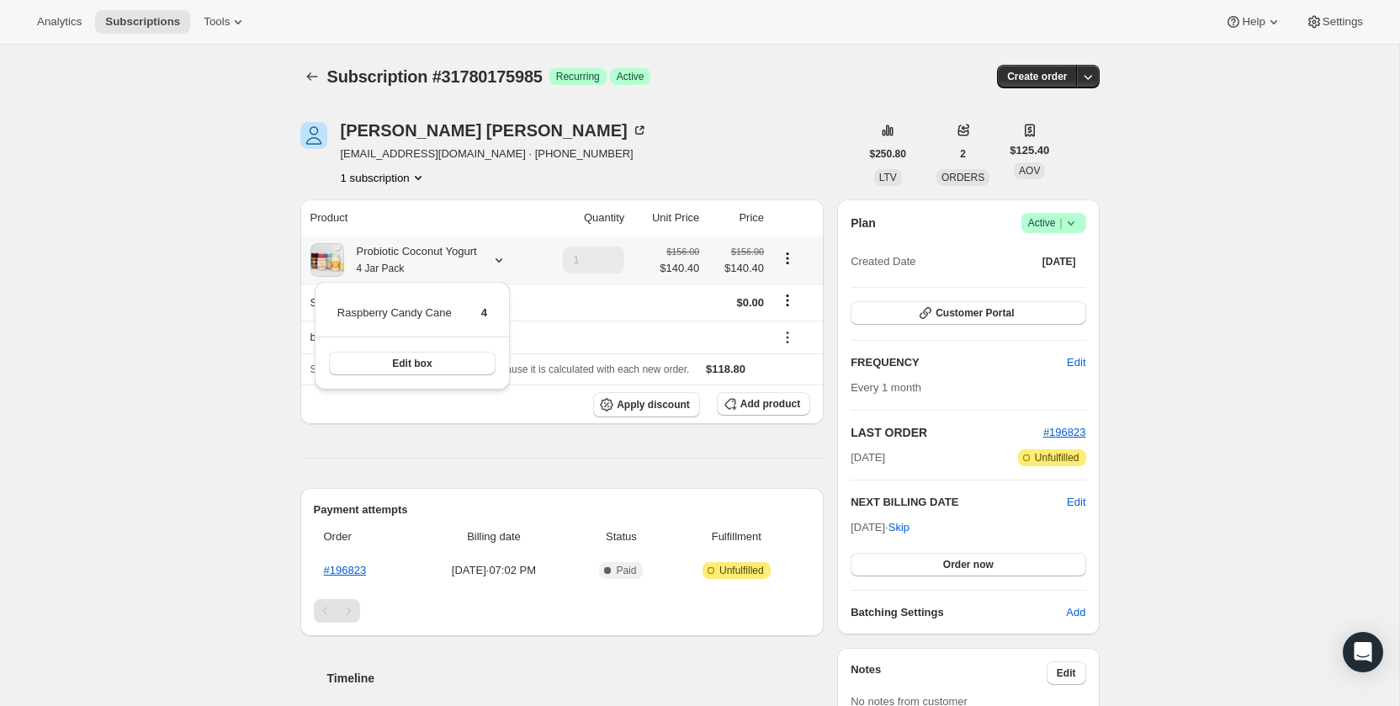
click at [427, 254] on div "Probiotic Coconut Yogurt 4 Jar Pack" at bounding box center [410, 260] width 133 height 34
click at [351, 564] on link "#196823" at bounding box center [345, 570] width 43 height 13
